Goal: Check status: Check status

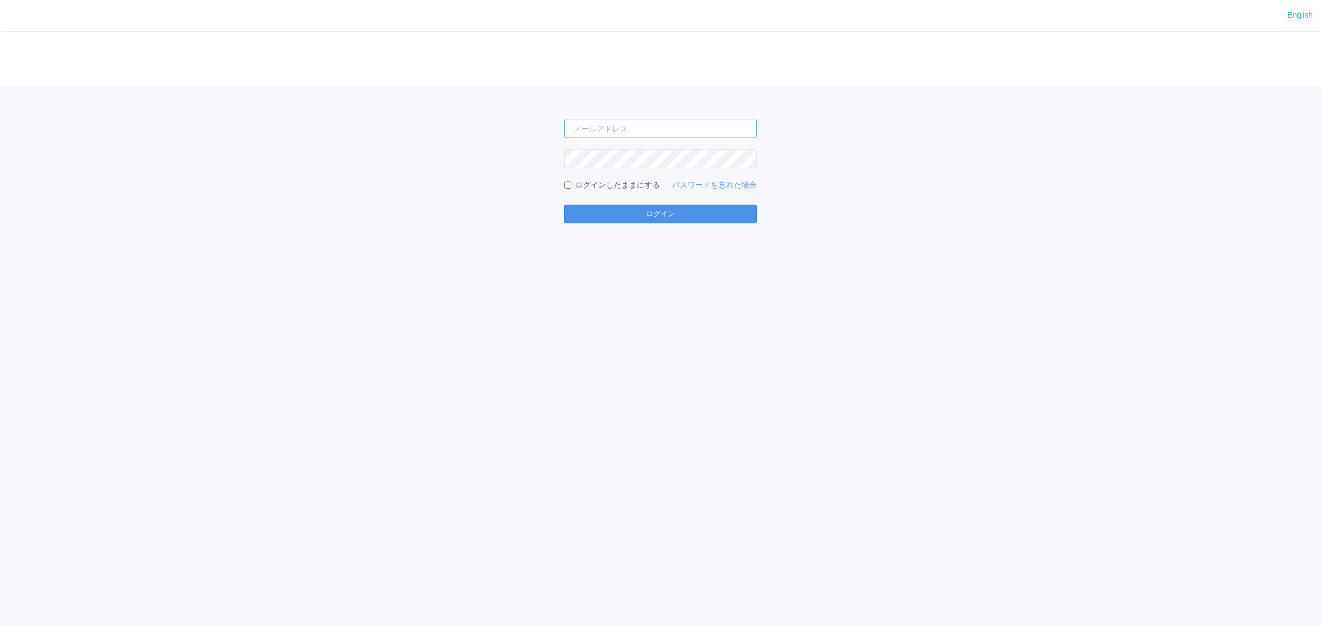
type input "[PERSON_NAME][EMAIL_ADDRESS][DOMAIN_NAME]"
click at [673, 212] on button "ログイン" at bounding box center [660, 214] width 193 height 19
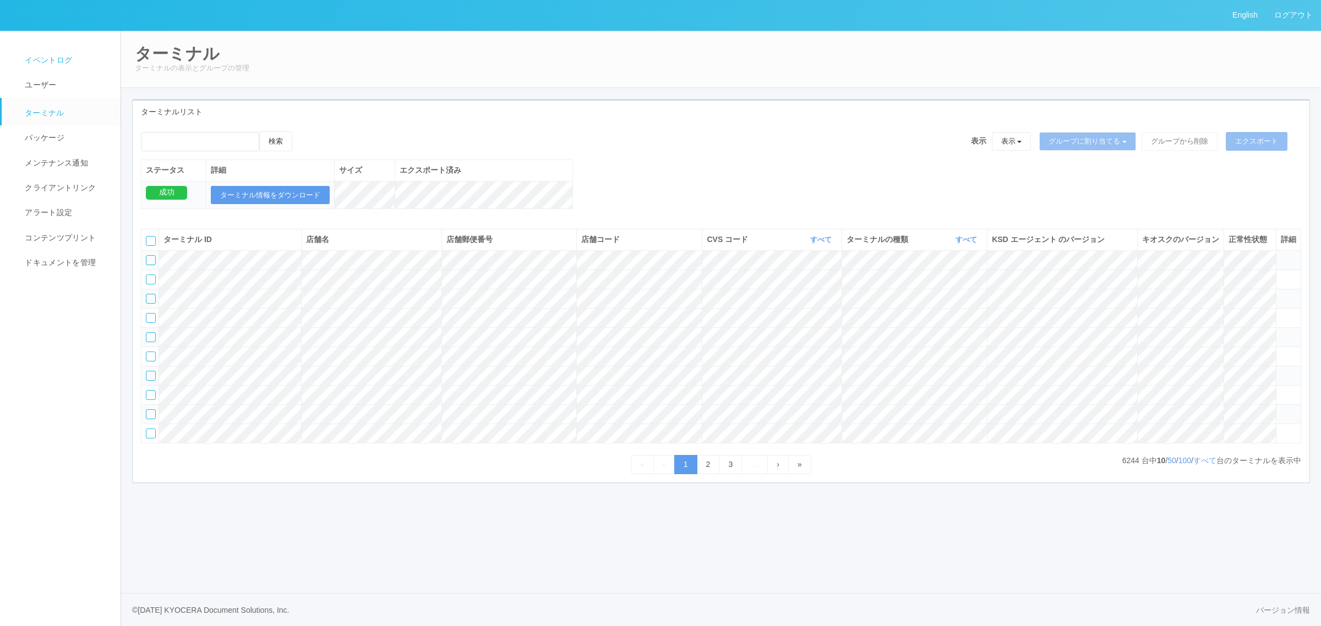
click at [56, 59] on span "イベントログ" at bounding box center [47, 60] width 50 height 9
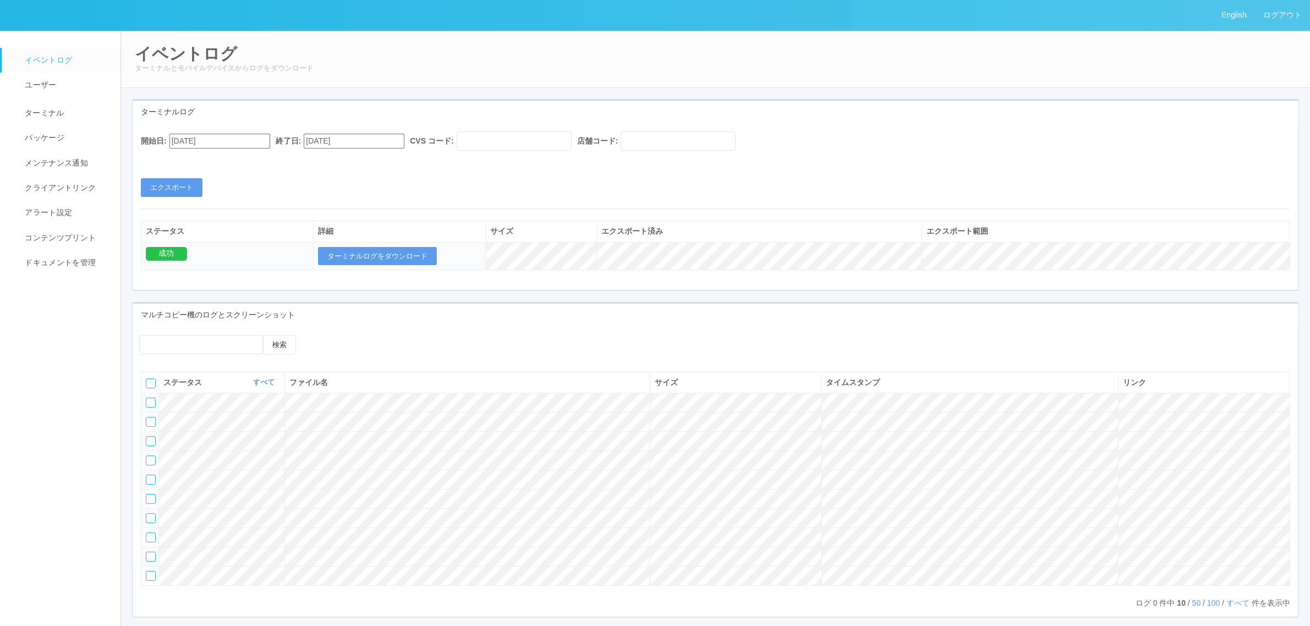
click at [238, 146] on input "[DATE]" at bounding box center [219, 141] width 101 height 15
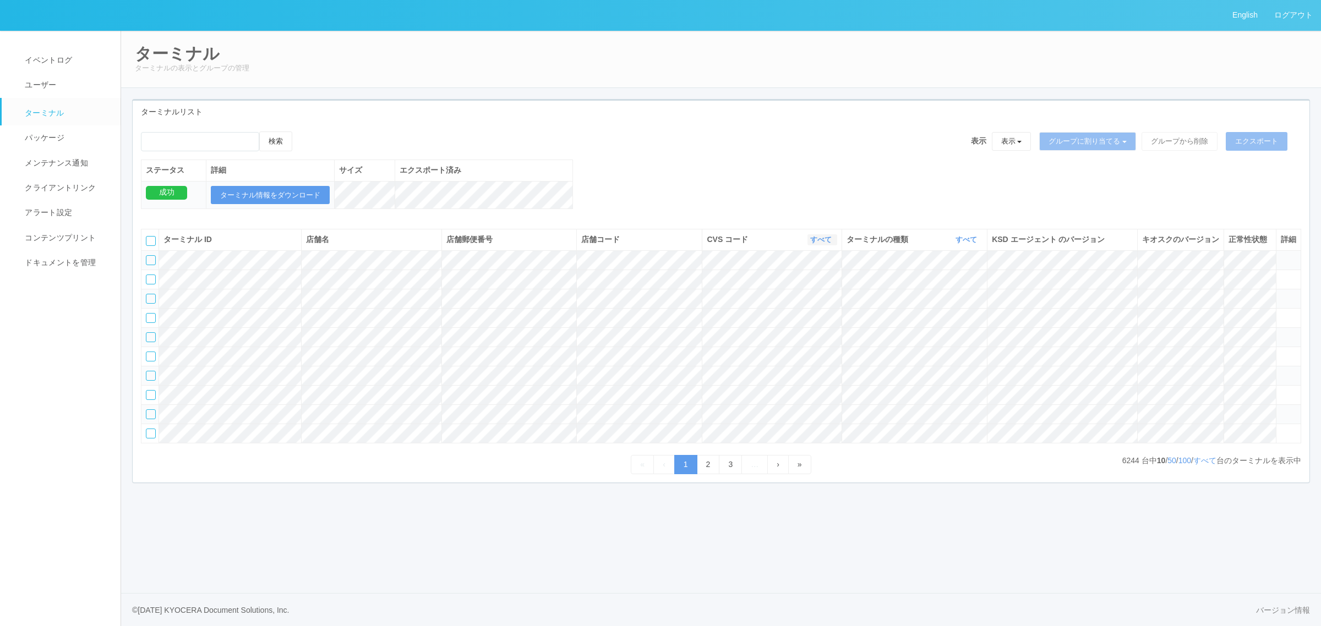
click at [824, 244] on link "すべて" at bounding box center [822, 239] width 24 height 8
click at [782, 298] on span "115110" at bounding box center [775, 293] width 31 height 9
click at [969, 244] on link "すべて" at bounding box center [967, 239] width 24 height 8
click at [823, 130] on div "検索 表示 表示 すべてのターミナル 未割り当てのターミナル グループを追加 グループ名を編集 アーカイブ済みのターミナル グループに割り当てる グループを追…" at bounding box center [721, 302] width 1176 height 359
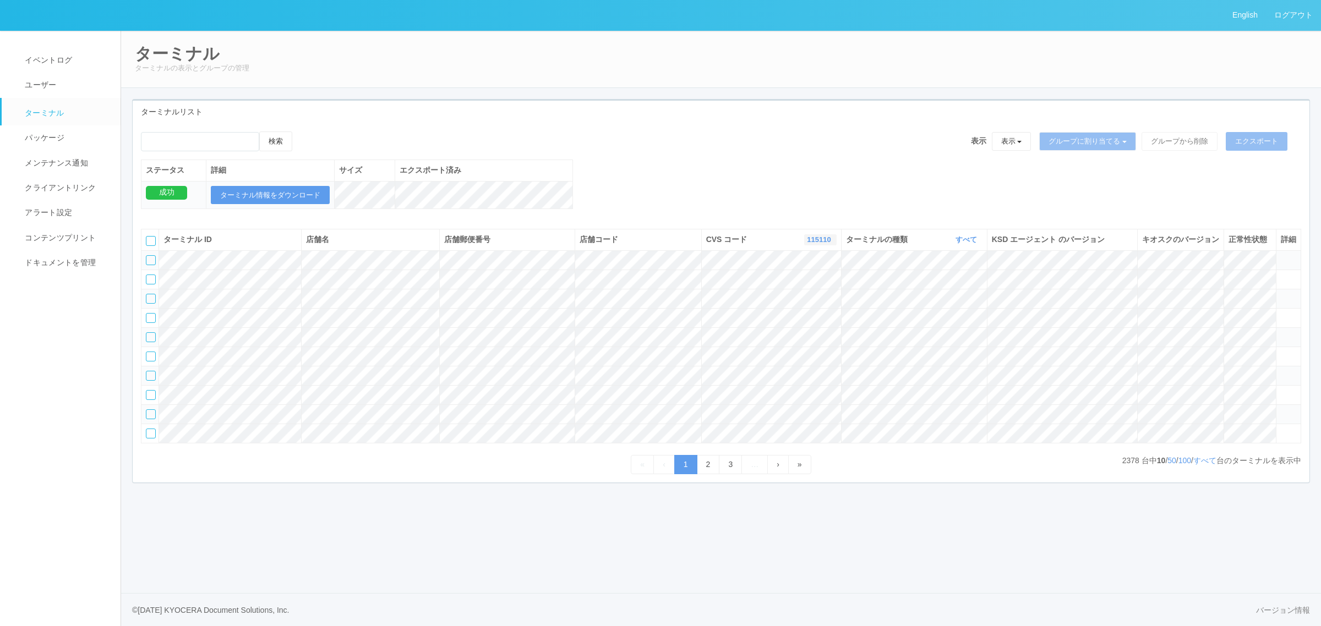
click at [816, 244] on link "115110" at bounding box center [820, 239] width 26 height 8
click at [771, 275] on span "すべて" at bounding box center [774, 270] width 29 height 9
click at [661, 117] on div "ターミナルリスト" at bounding box center [721, 112] width 1176 height 23
